Goal: Task Accomplishment & Management: Manage account settings

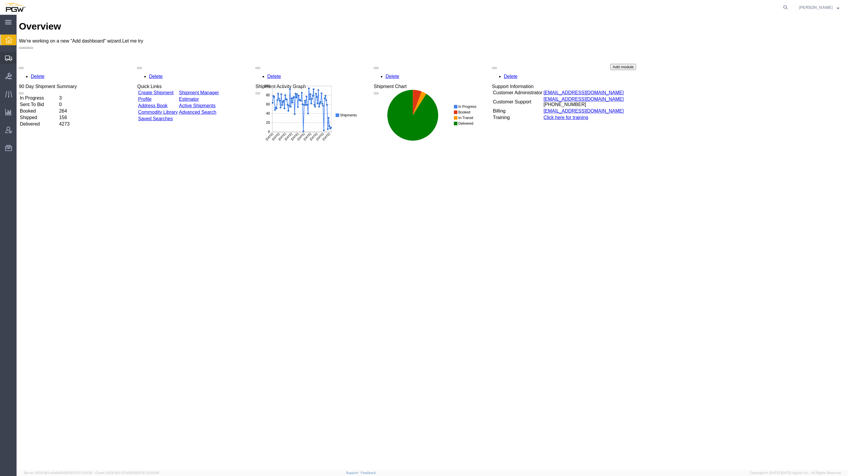
click at [0, 0] on span "Shipment Manager" at bounding box center [0, 0] width 0 height 0
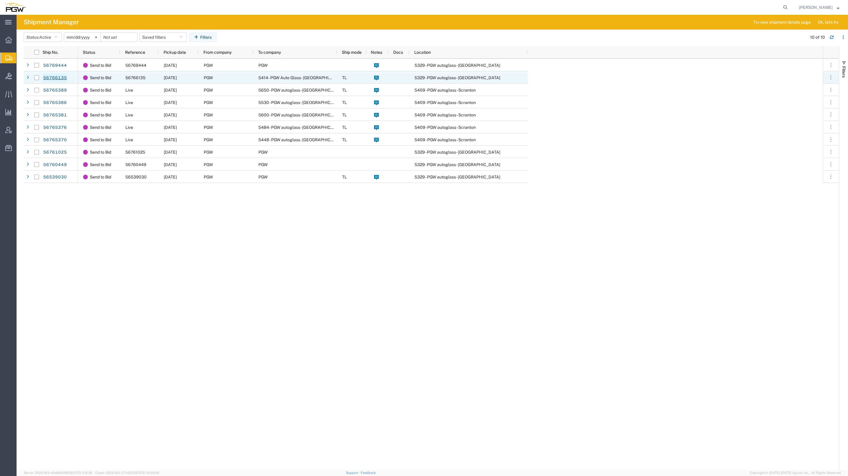
click at [59, 76] on link "56766135" at bounding box center [55, 77] width 24 height 9
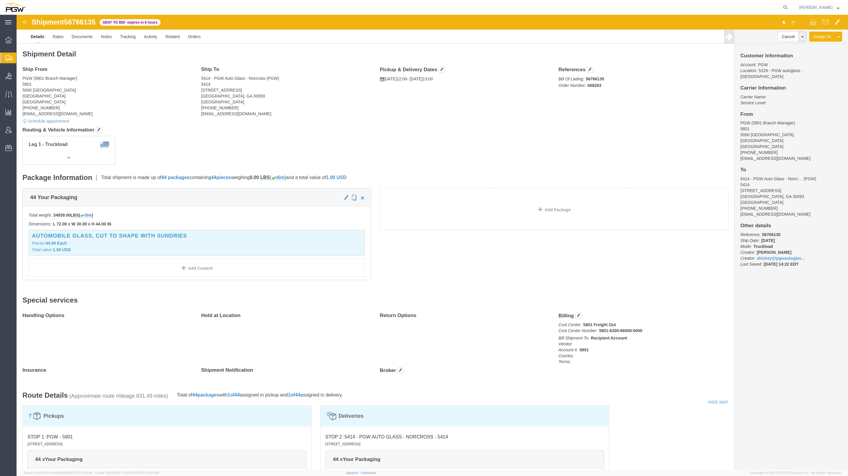
click img
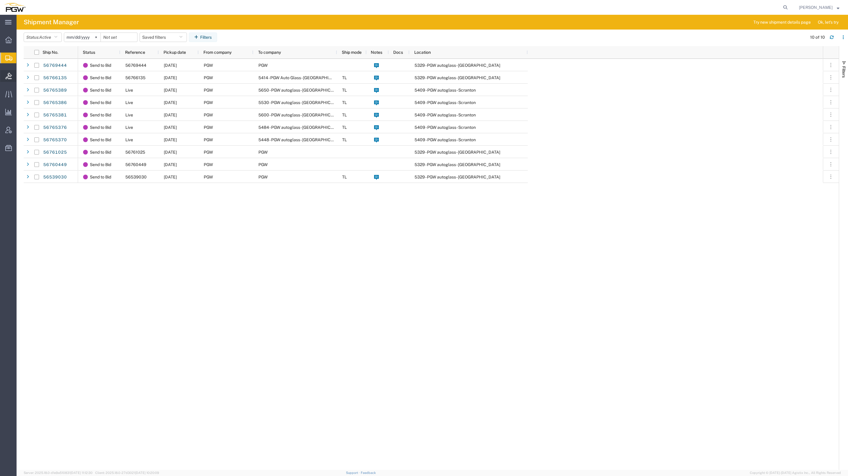
click at [20, 75] on span "Bids" at bounding box center [18, 76] width 4 height 12
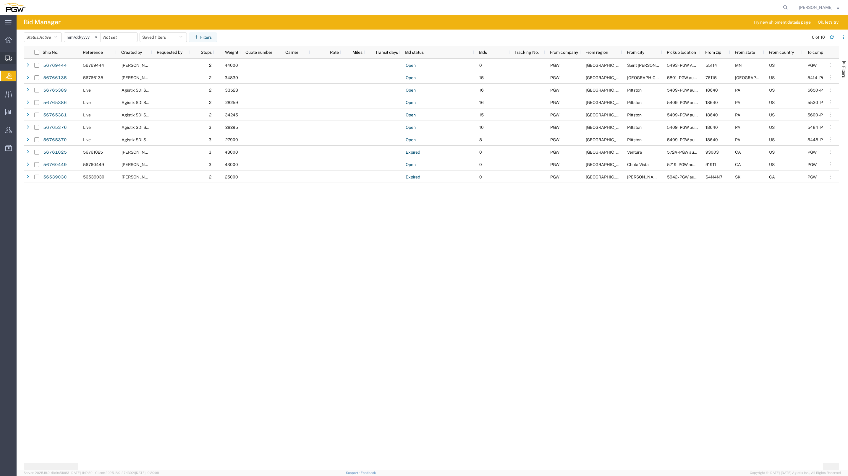
click at [0, 0] on span "Shipment Manager" at bounding box center [0, 0] width 0 height 0
